Goal: Transaction & Acquisition: Purchase product/service

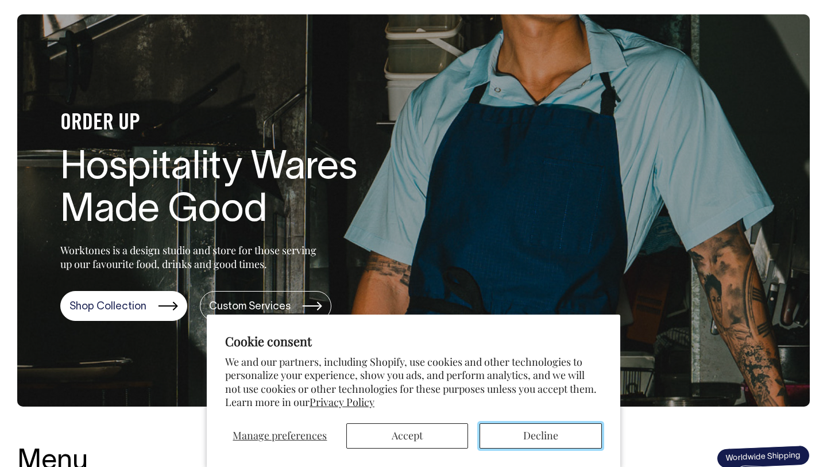
click at [513, 430] on button "Decline" at bounding box center [541, 435] width 122 height 25
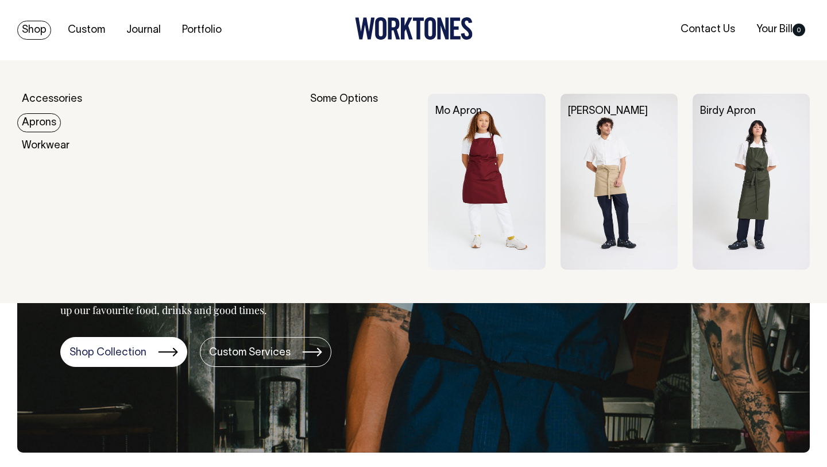
click at [45, 125] on link "Aprons" at bounding box center [39, 122] width 44 height 19
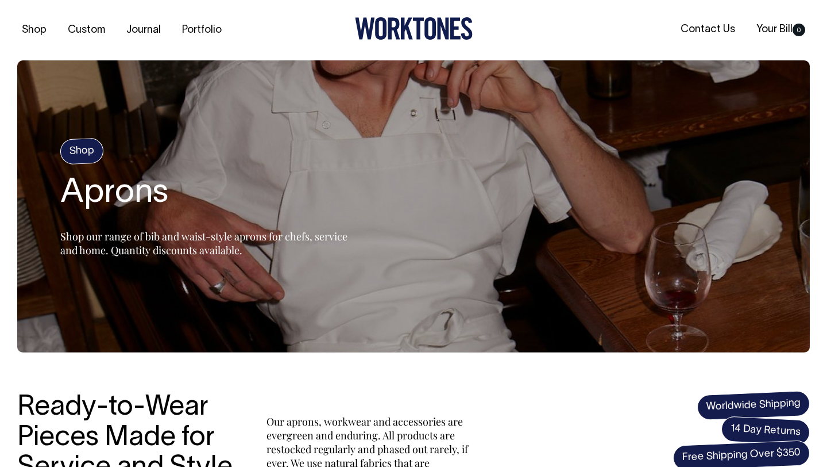
click at [399, 32] on icon at bounding box center [414, 28] width 118 height 22
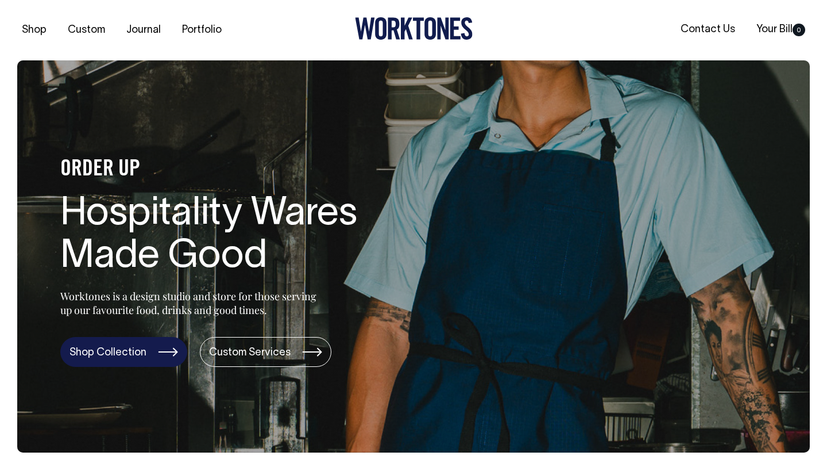
click at [155, 343] on link "Shop Collection" at bounding box center [123, 352] width 127 height 30
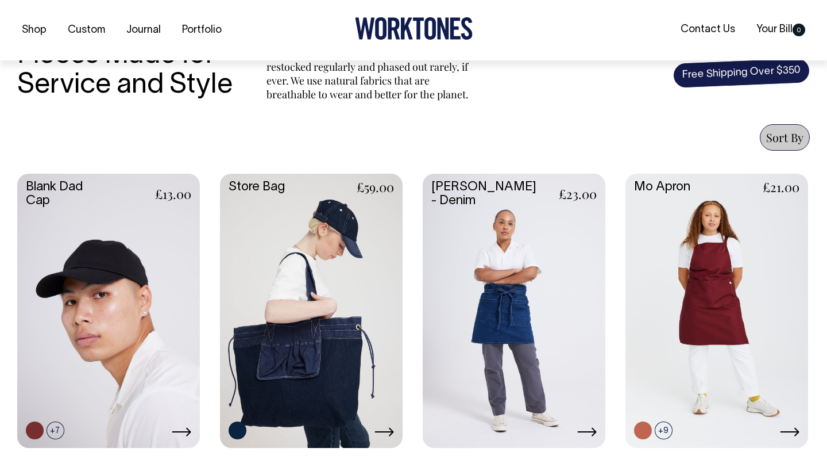
click at [491, 301] on link at bounding box center [514, 310] width 183 height 272
